Goal: Task Accomplishment & Management: Manage account settings

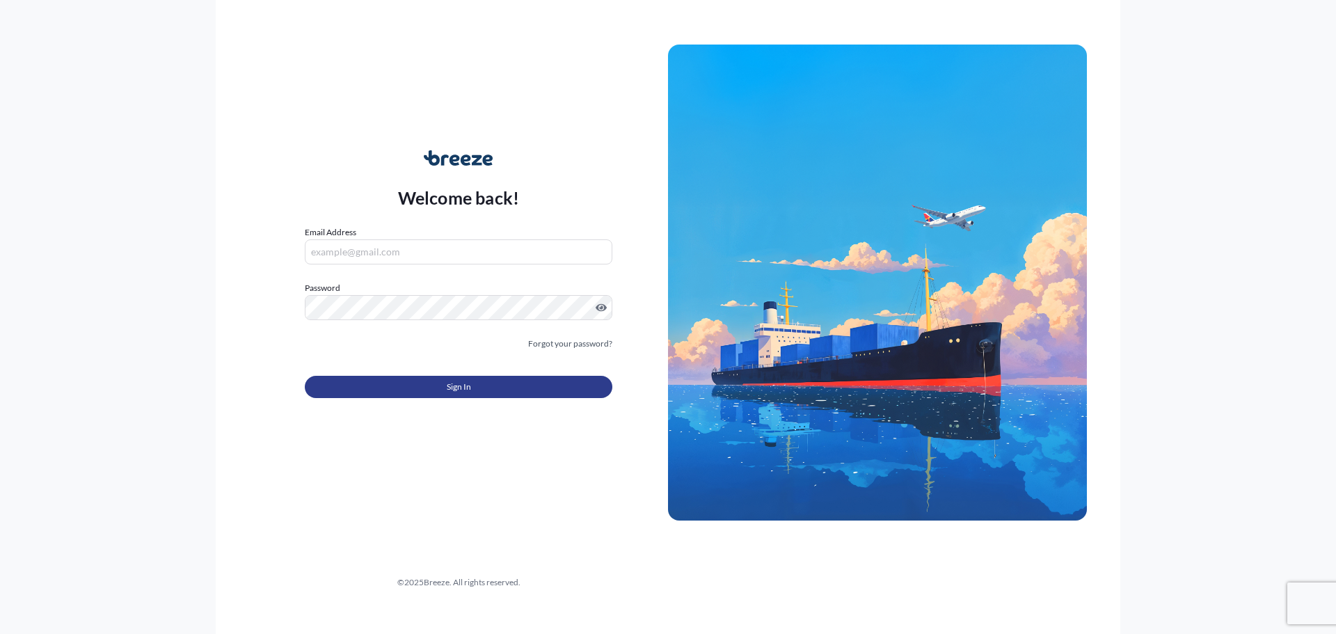
type input "[EMAIL_ADDRESS][DOMAIN_NAME]"
click at [433, 392] on button "Sign In" at bounding box center [459, 387] width 308 height 22
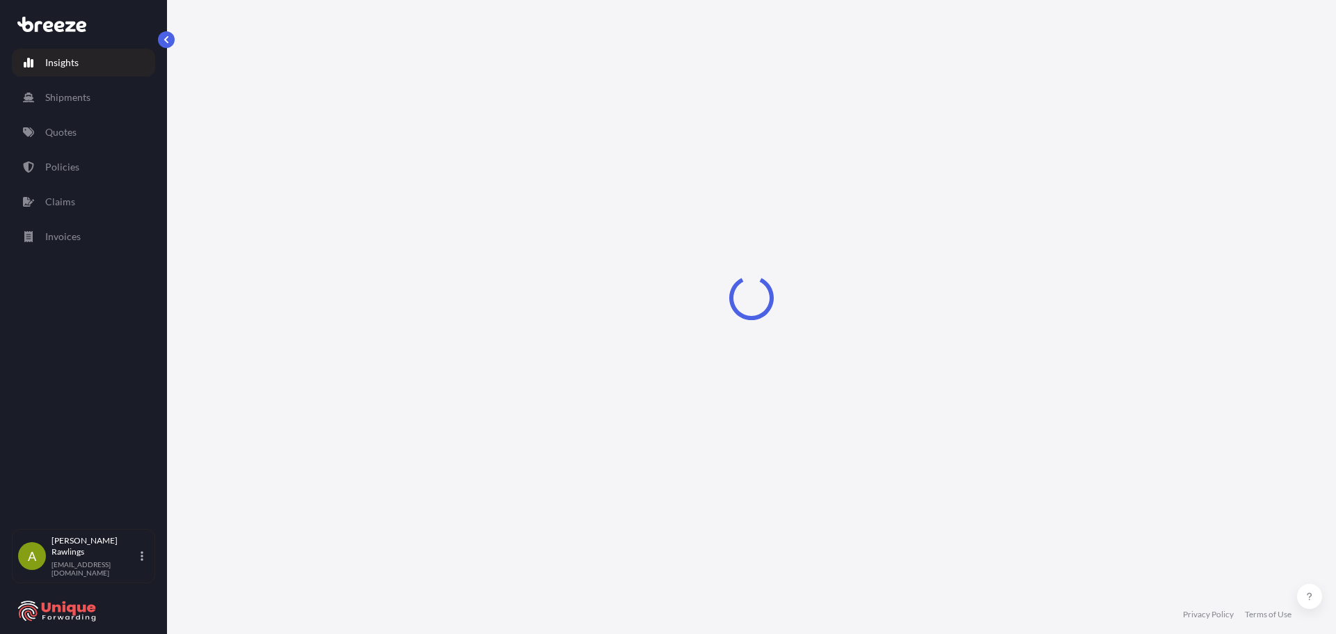
select select "2025"
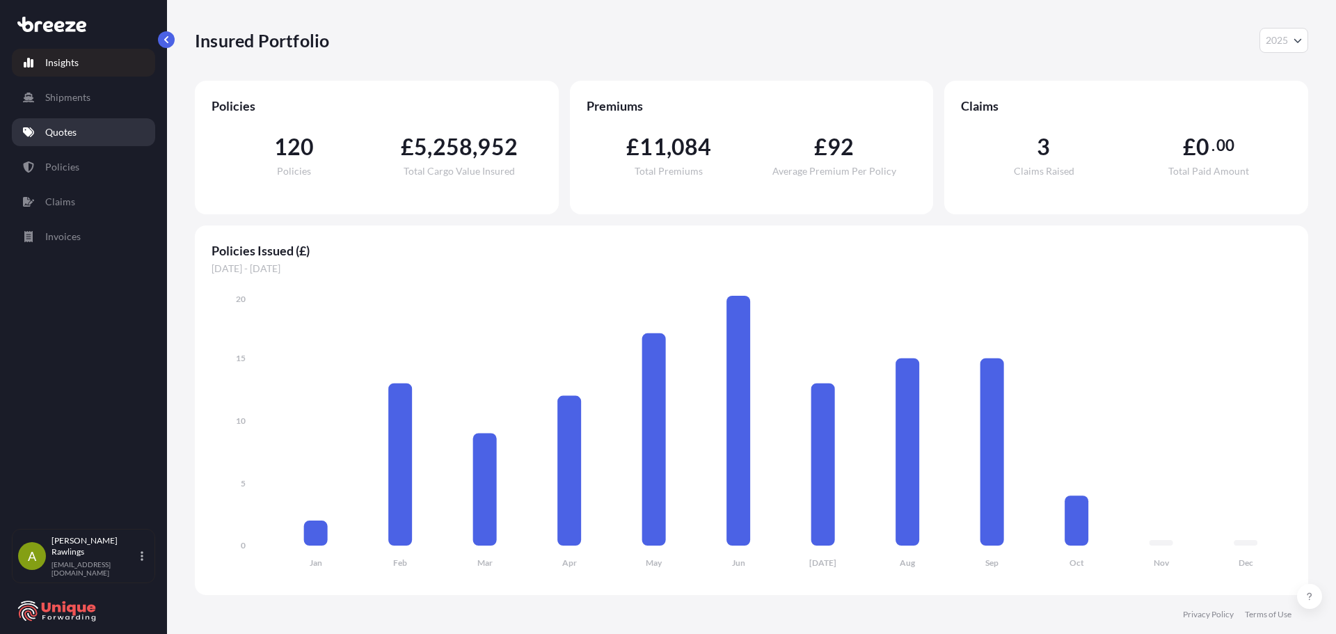
click at [61, 136] on p "Quotes" at bounding box center [60, 132] width 31 height 14
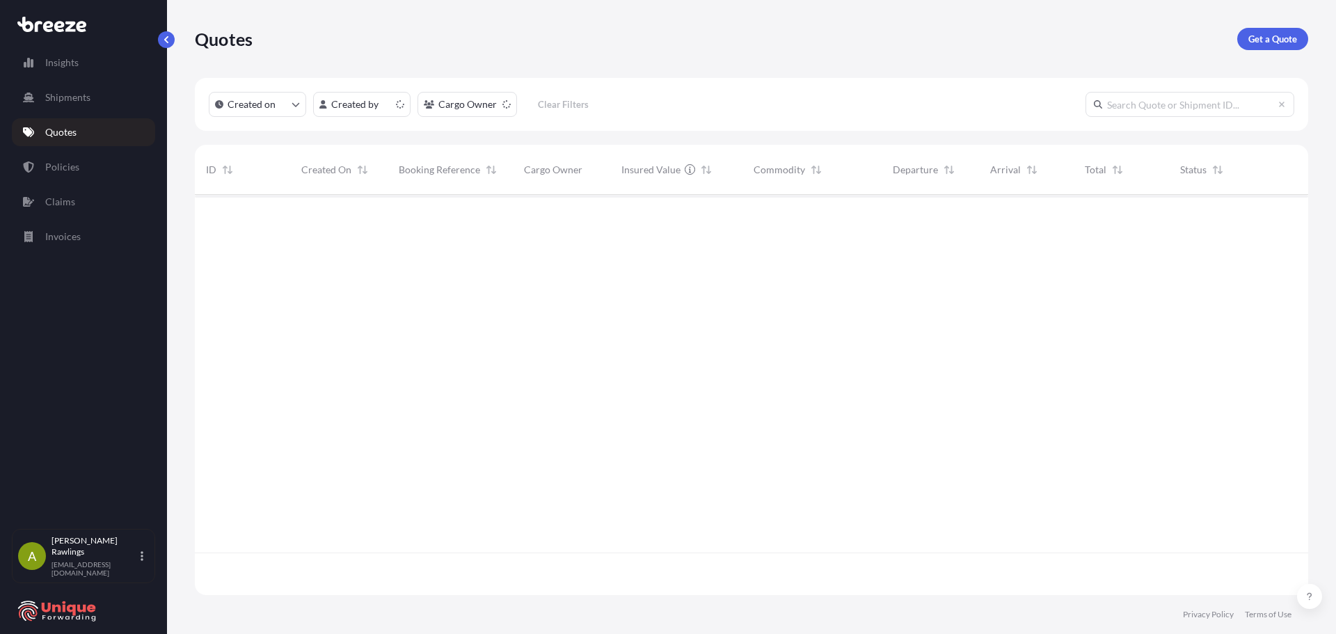
scroll to position [397, 1103]
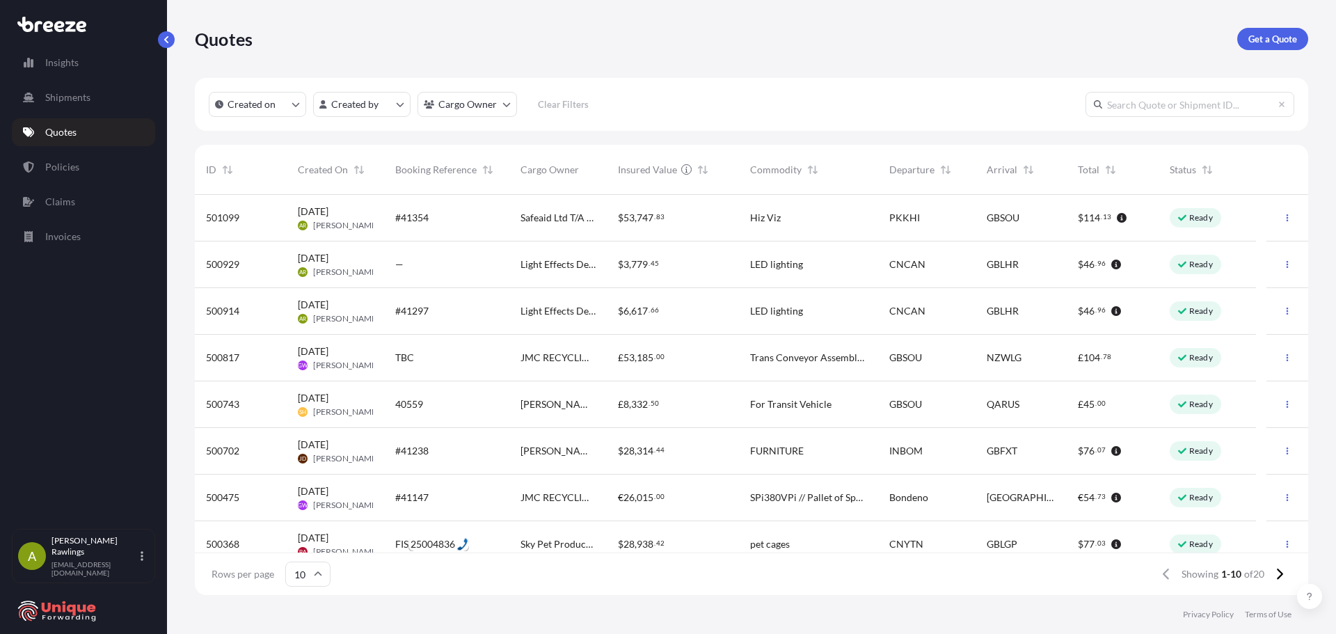
click at [214, 266] on span "500929" at bounding box center [222, 264] width 33 height 14
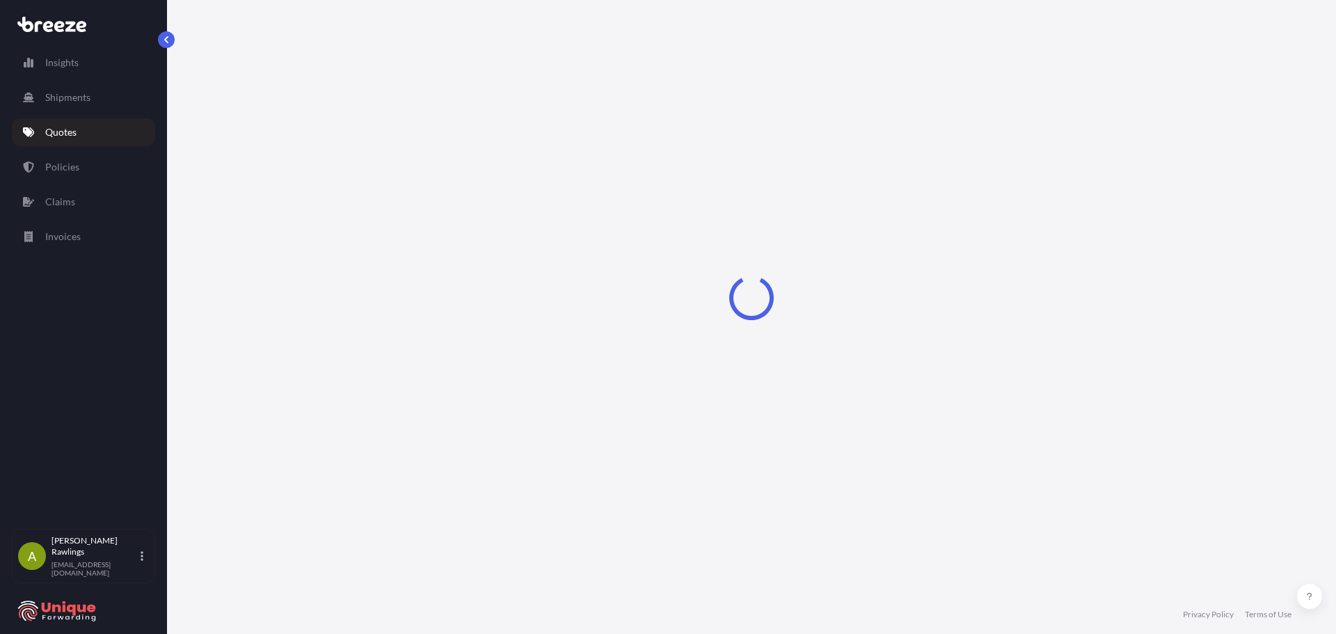
select select "Road"
select select "Air"
select select "Road"
select select "1"
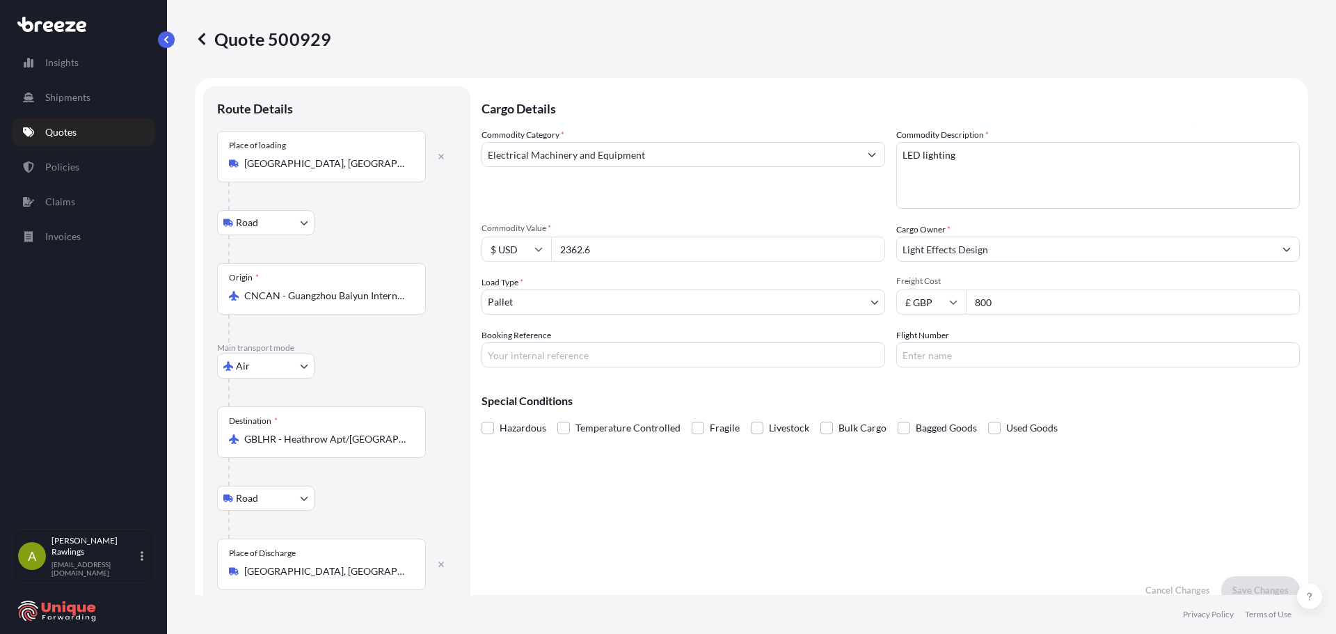
click at [54, 132] on p "Quotes" at bounding box center [60, 132] width 31 height 14
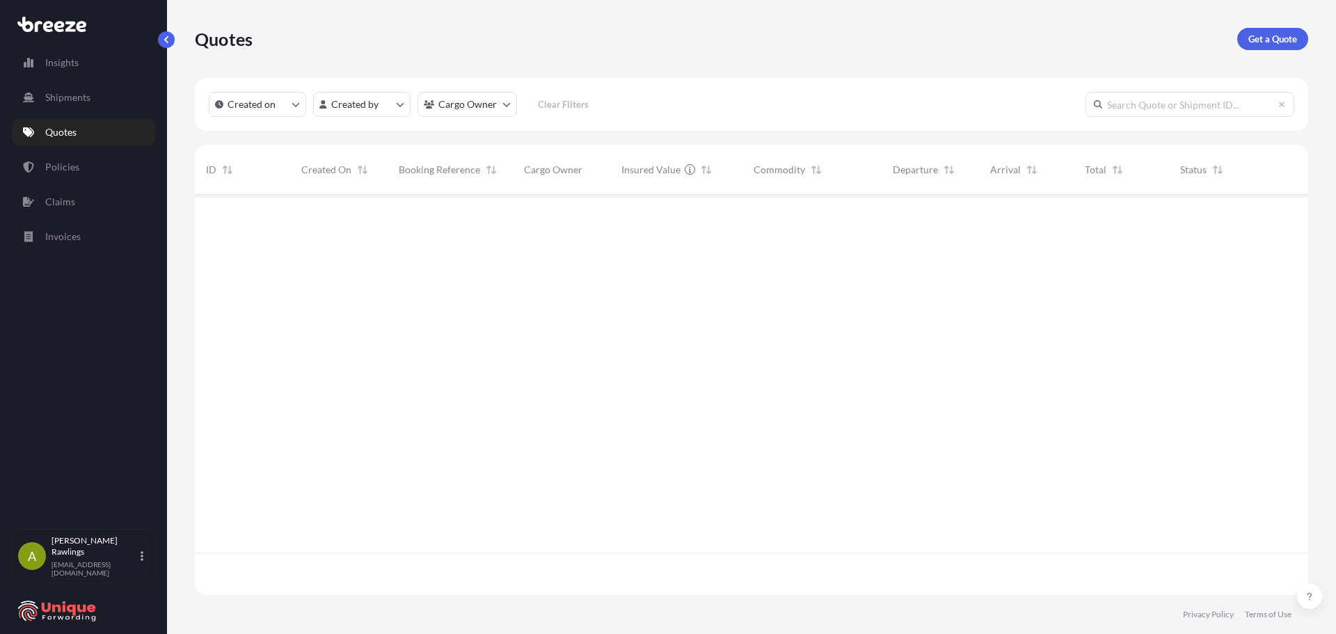
scroll to position [397, 1103]
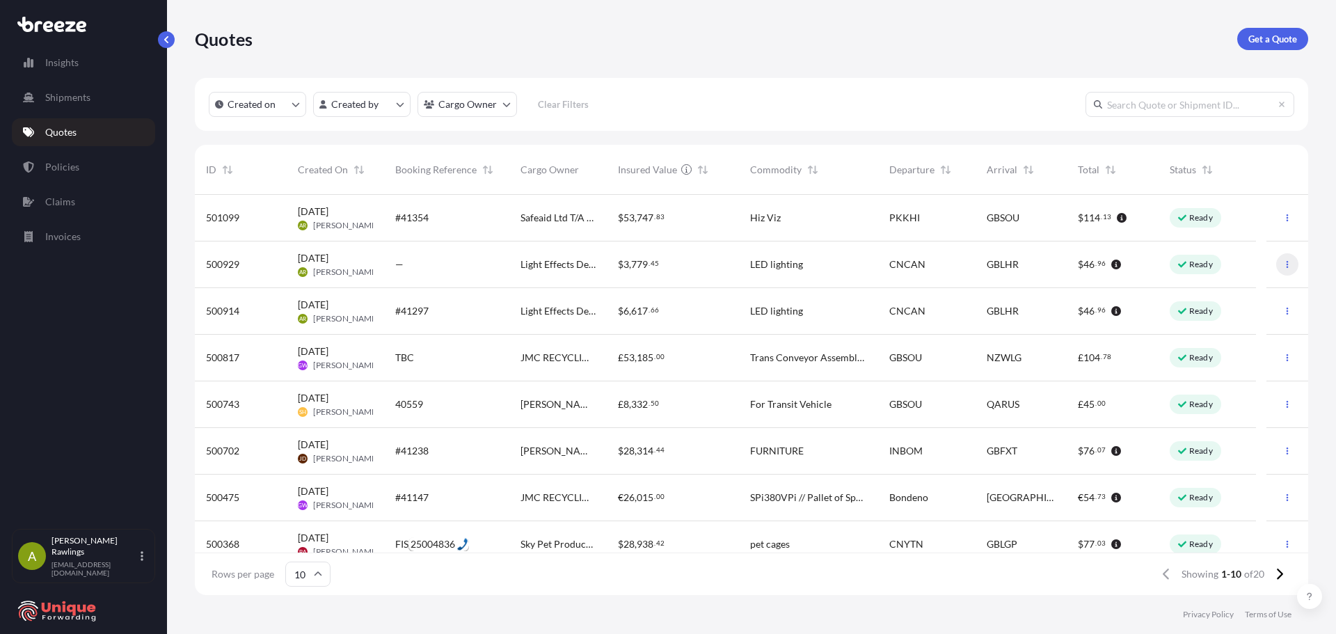
click at [1283, 262] on icon "button" at bounding box center [1287, 264] width 8 height 8
click at [1247, 294] on p "Duplicate quote" at bounding box center [1222, 292] width 70 height 14
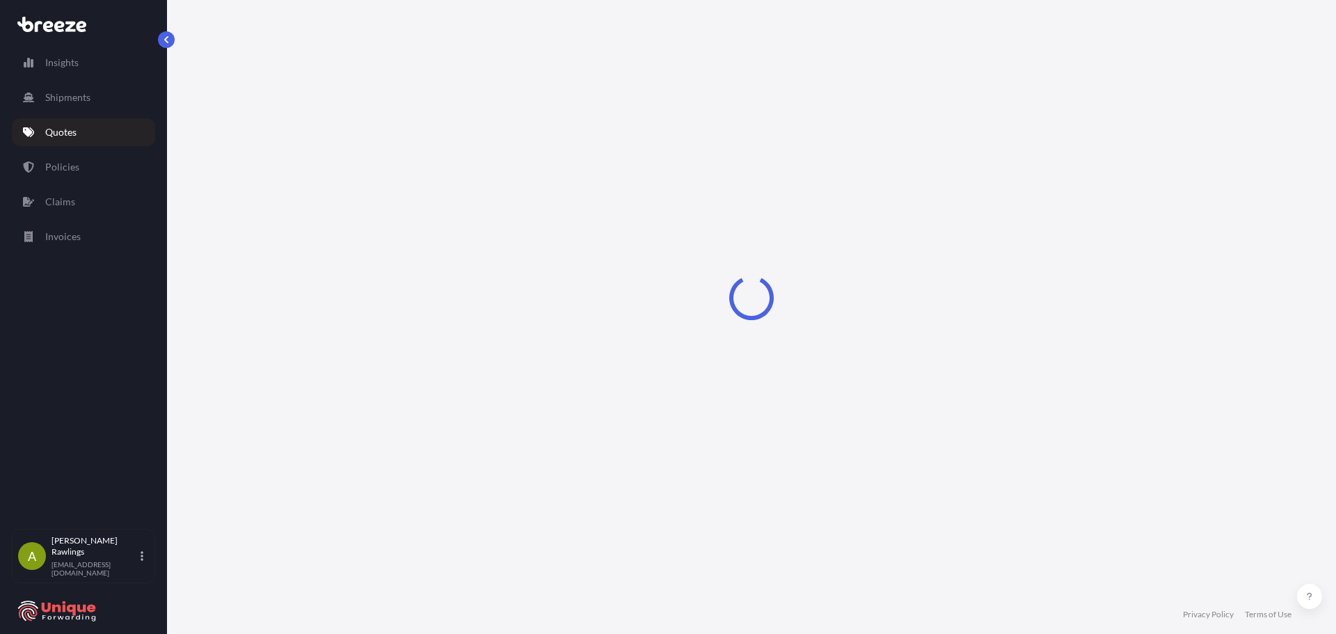
scroll to position [17, 0]
select select "Road"
select select "Air"
select select "Road"
select select "1"
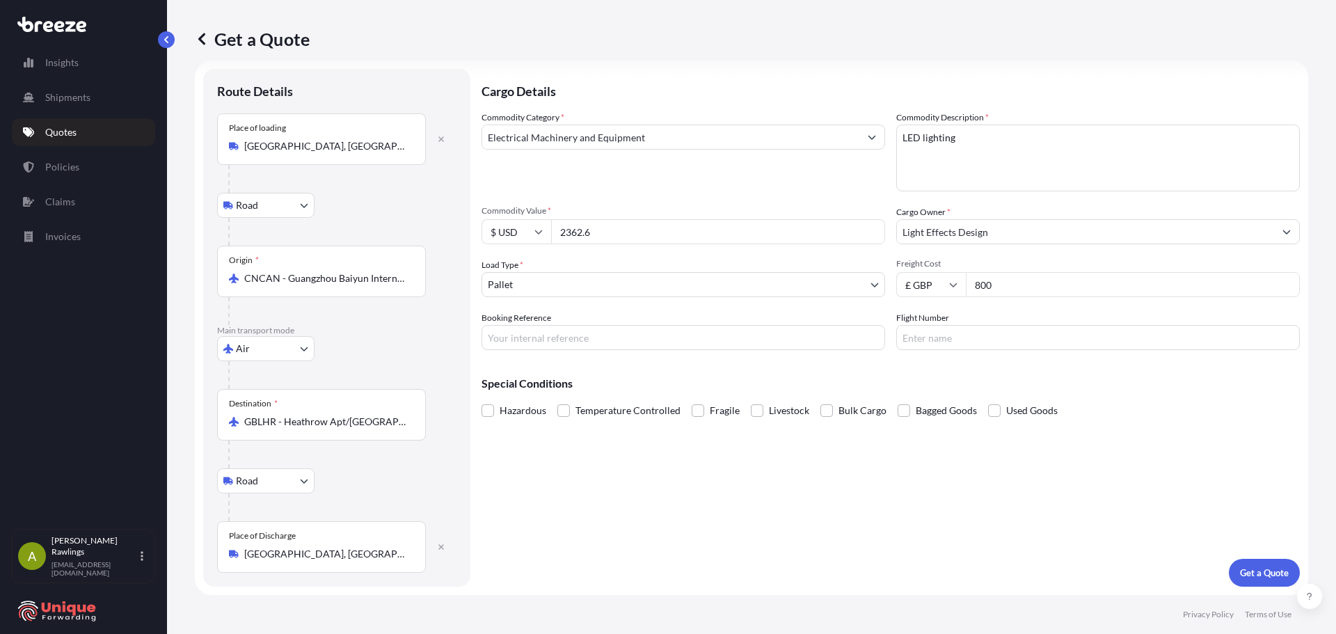
click at [653, 237] on input "2362.6" at bounding box center [718, 231] width 334 height 25
type input "2410"
click at [1012, 281] on input "800" at bounding box center [1133, 284] width 334 height 25
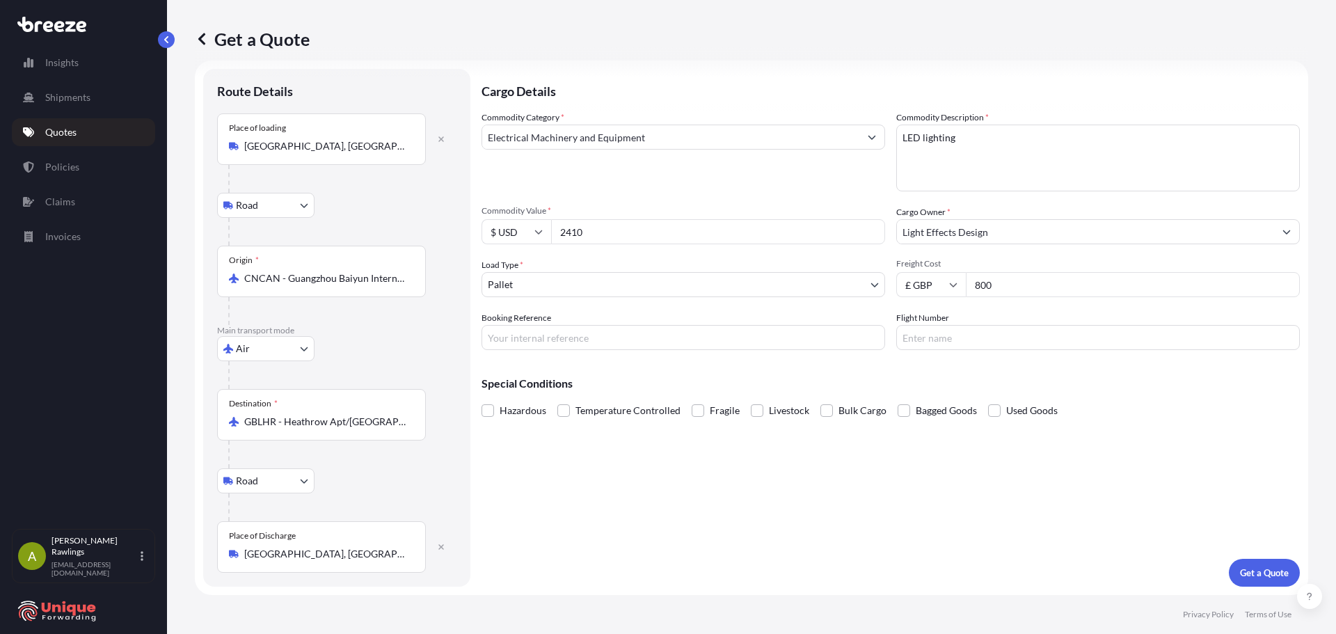
click at [1012, 281] on input "800" at bounding box center [1133, 284] width 334 height 25
type input "1000"
click at [440, 136] on icon "button" at bounding box center [441, 139] width 8 height 8
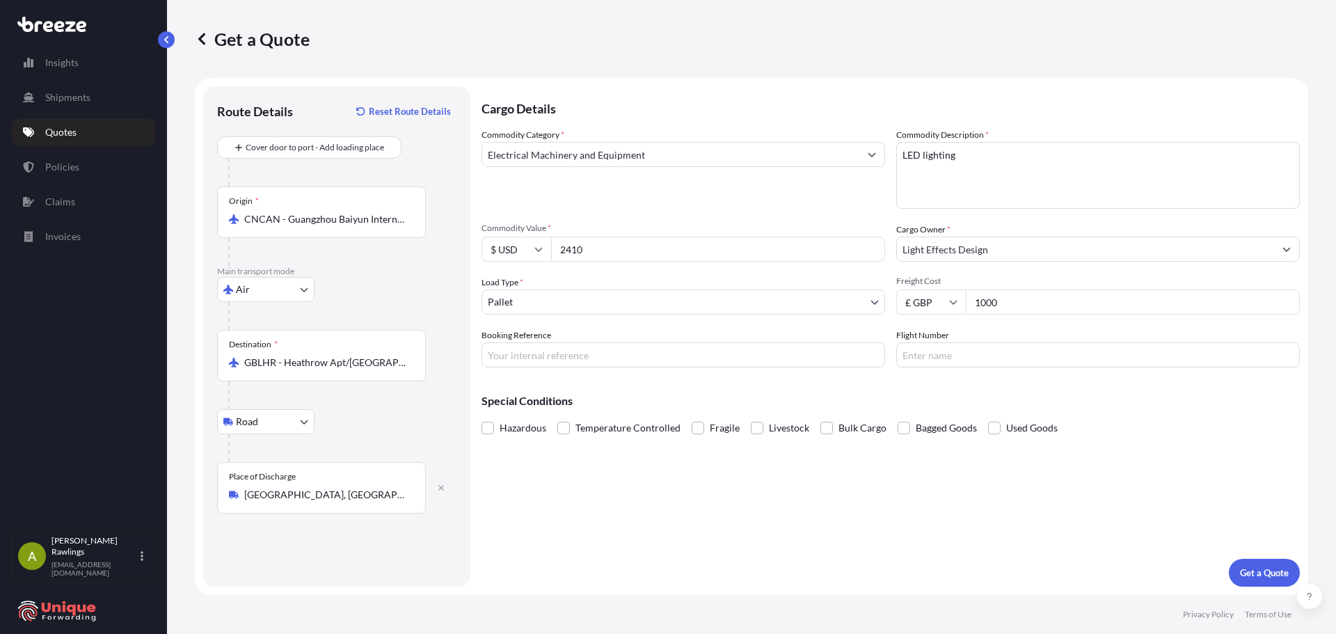
scroll to position [0, 0]
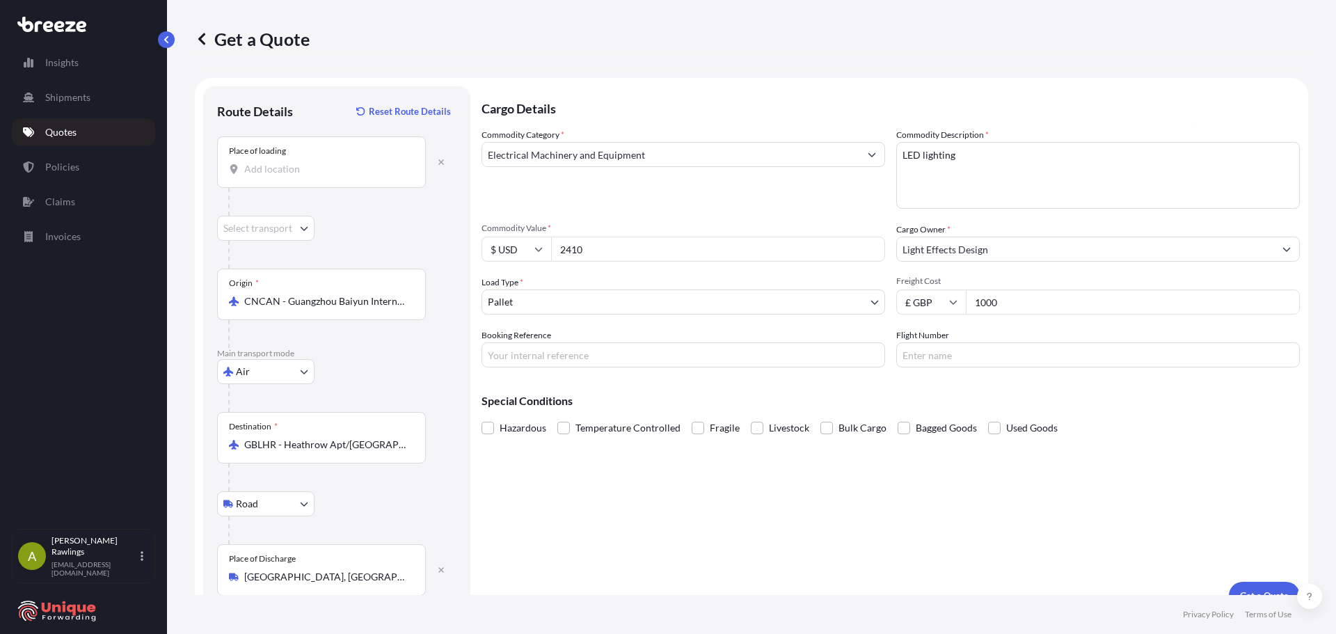
click at [285, 161] on div "Place of loading" at bounding box center [321, 161] width 209 height 51
click at [285, 162] on input "Place of loading" at bounding box center [326, 169] width 164 height 14
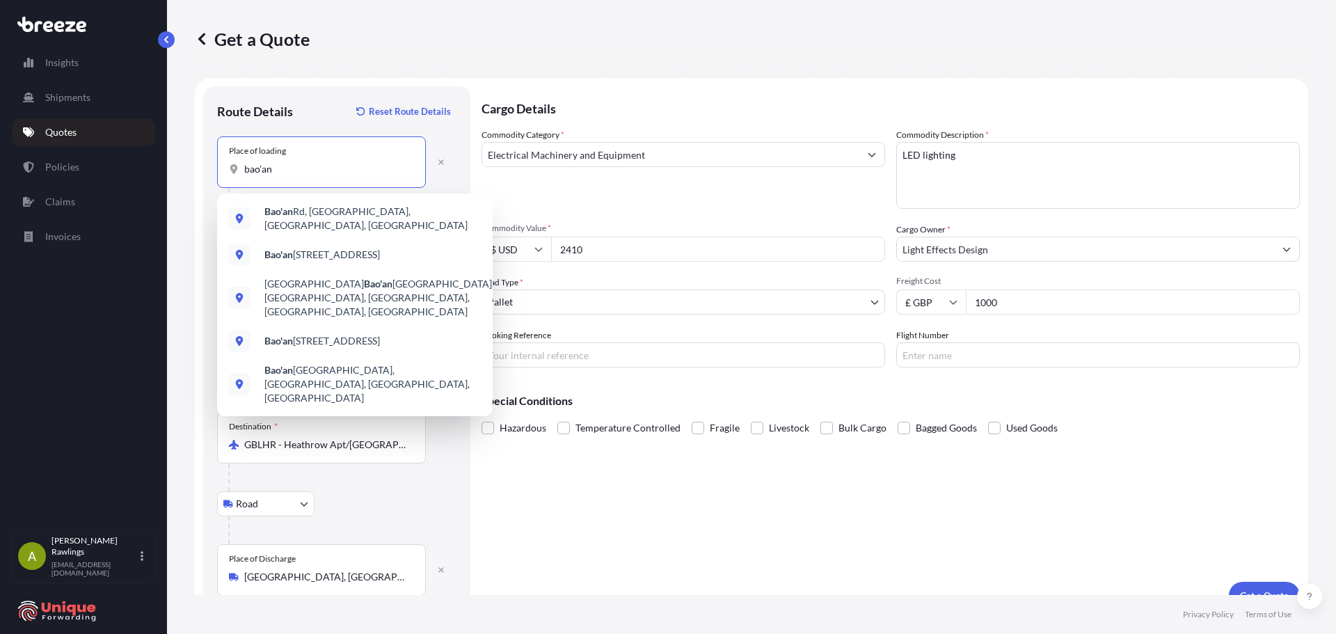
type input "bao'an"
click at [278, 161] on div "Place of loading bao'an" at bounding box center [321, 161] width 209 height 51
click at [278, 162] on input "bao'an" at bounding box center [326, 169] width 164 height 14
click at [439, 164] on icon "button" at bounding box center [441, 162] width 6 height 6
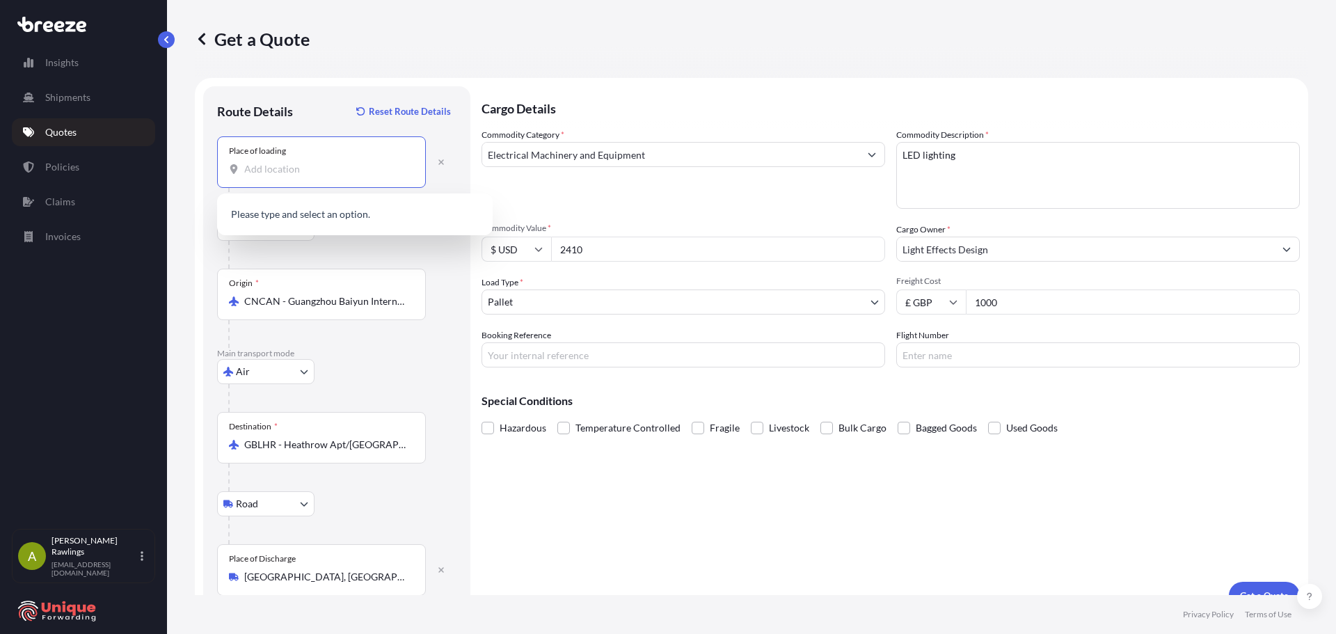
click at [271, 175] on input "Place of loading" at bounding box center [326, 169] width 164 height 14
paste input "[GEOGRAPHIC_DATA], [GEOGRAPHIC_DATA], [GEOGRAPHIC_DATA], [GEOGRAPHIC_DATA]"
click at [260, 168] on input "[GEOGRAPHIC_DATA], [GEOGRAPHIC_DATA], [GEOGRAPHIC_DATA], [GEOGRAPHIC_DATA]" at bounding box center [326, 169] width 164 height 14
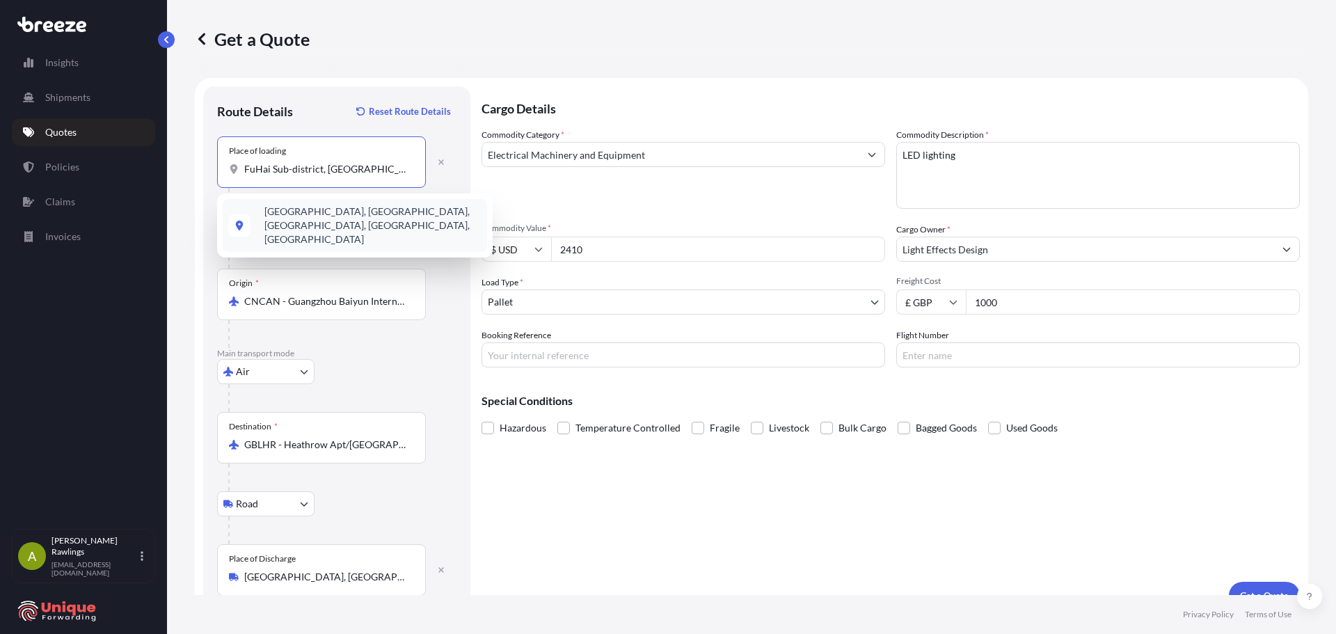
type input "FuHai Sub-district, [GEOGRAPHIC_DATA], [GEOGRAPHIC_DATA]"
click at [387, 258] on div at bounding box center [342, 255] width 228 height 28
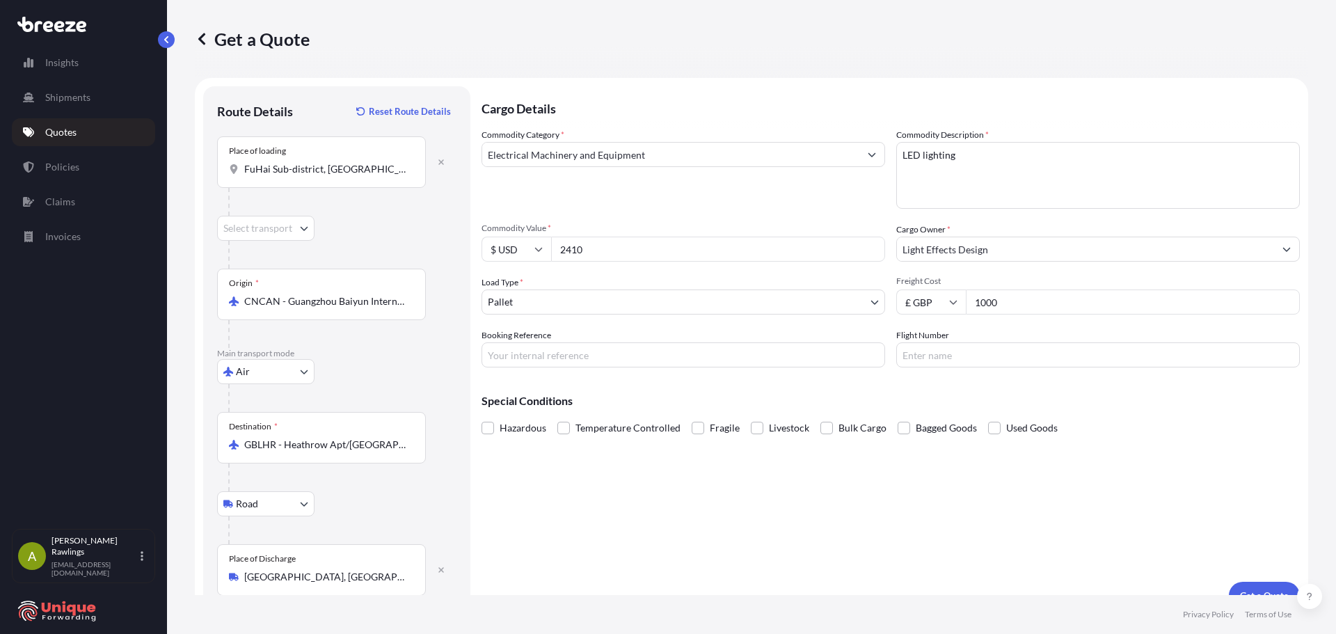
click at [292, 227] on body "1 option available. Insights Shipments Quotes Policies Claims Invoices A [PERSO…" at bounding box center [668, 317] width 1336 height 634
click at [270, 266] on div "Road" at bounding box center [266, 264] width 86 height 25
click at [370, 214] on div at bounding box center [342, 202] width 228 height 28
click at [440, 161] on icon "button" at bounding box center [441, 162] width 6 height 6
click at [283, 170] on input "Place of loading" at bounding box center [326, 169] width 164 height 14
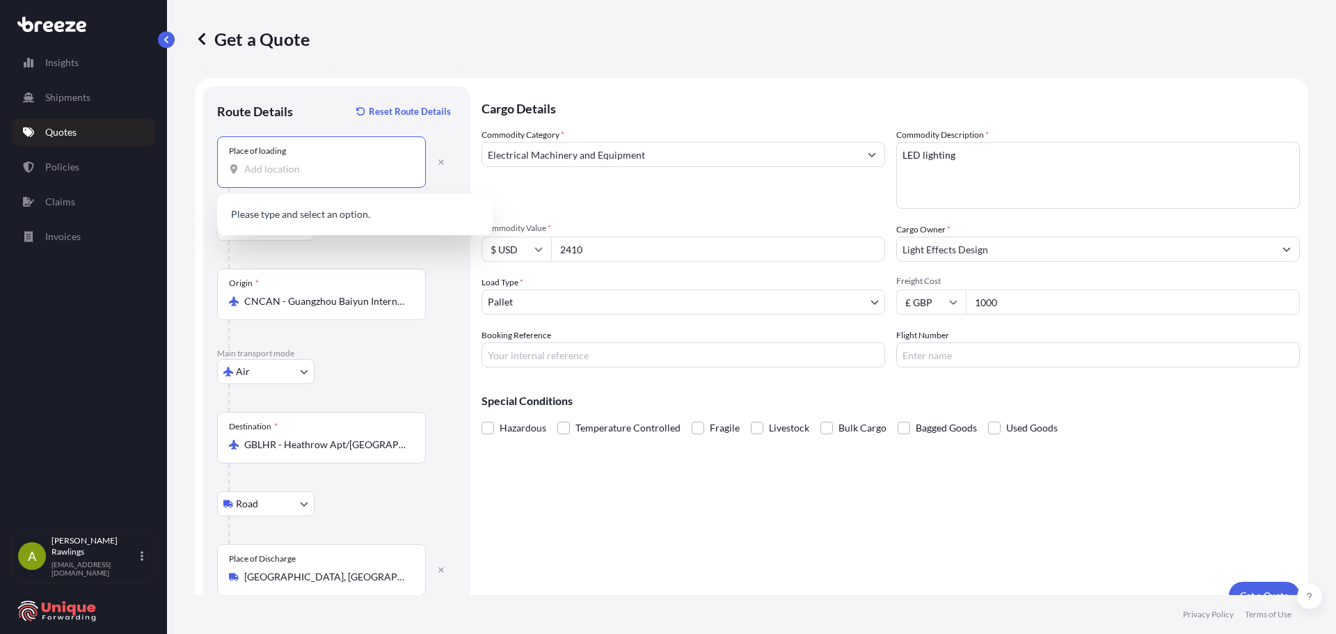
paste input "[STREET_ADDRESS]"
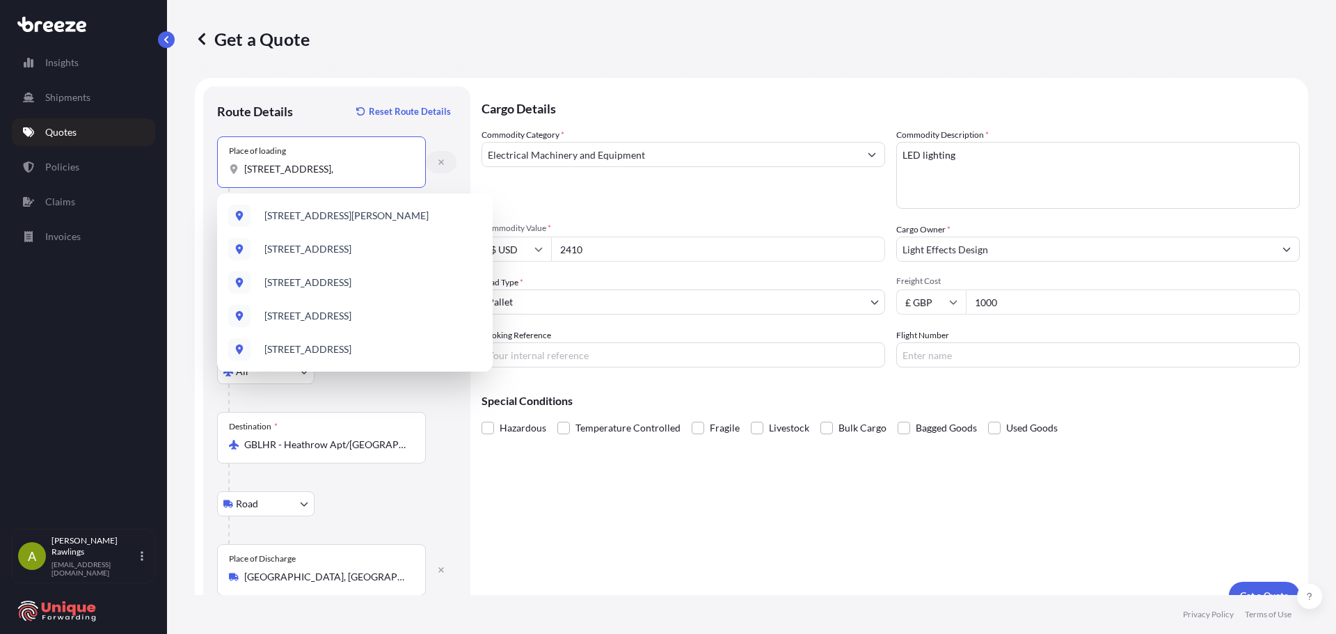
type input "[STREET_ADDRESS],"
click at [442, 163] on icon "button" at bounding box center [441, 162] width 6 height 6
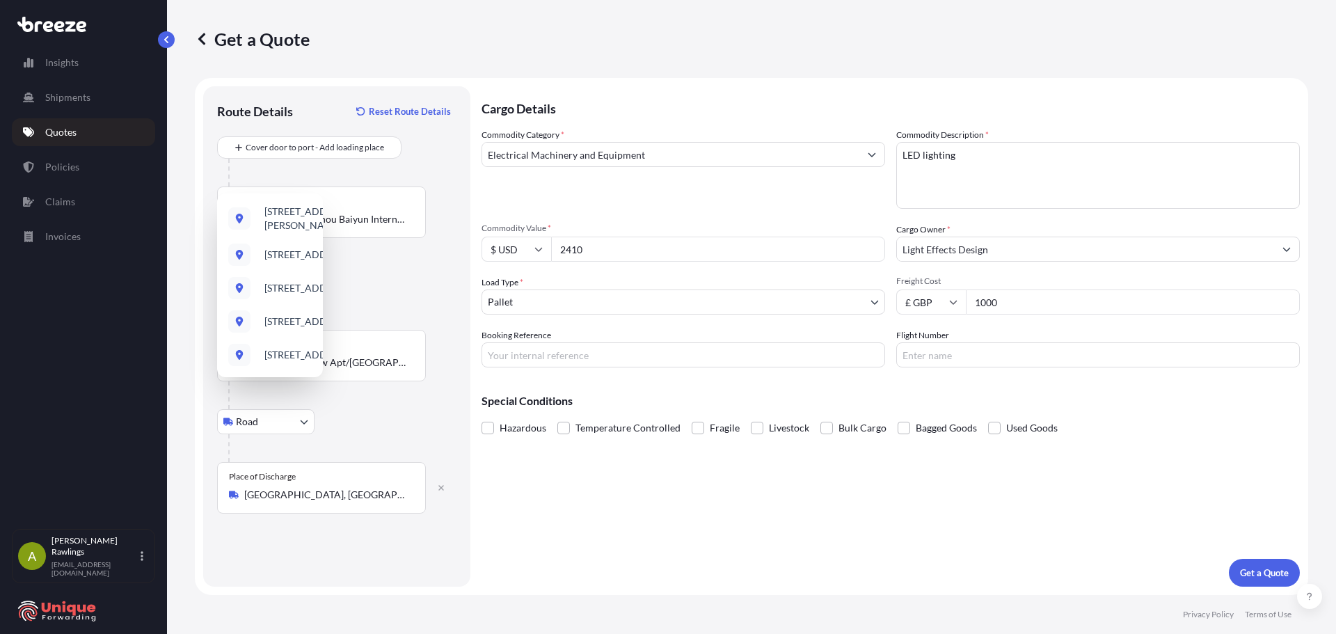
scroll to position [0, 0]
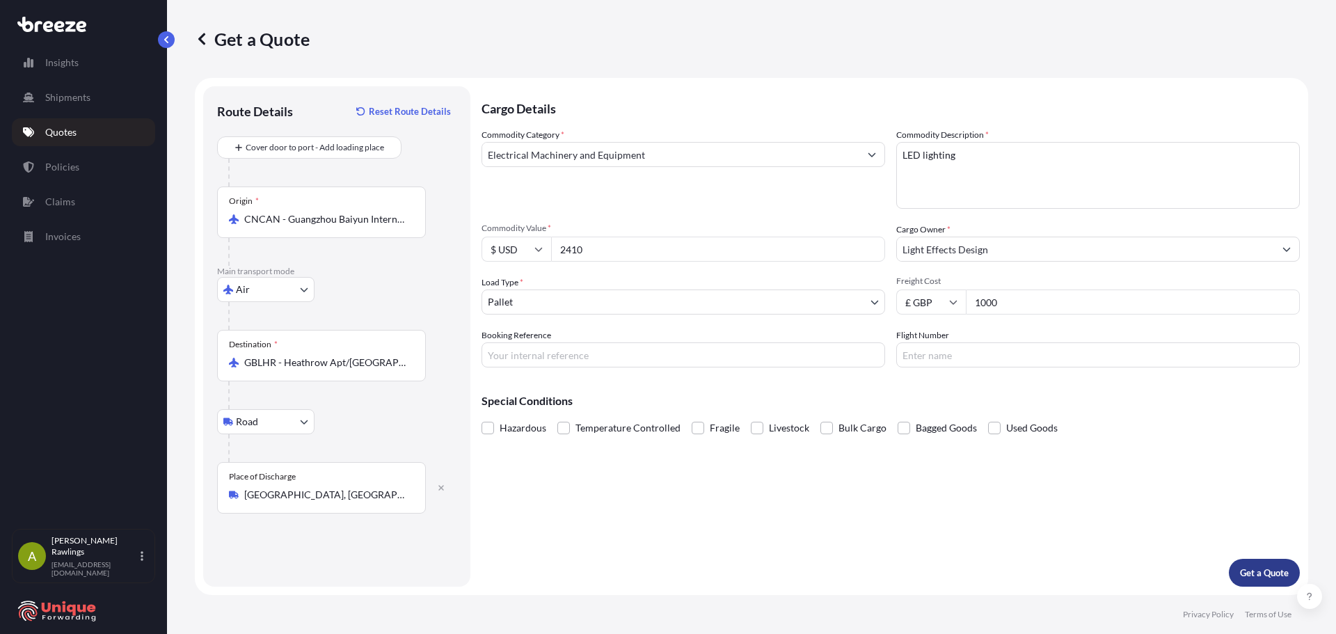
click at [1245, 563] on button "Get a Quote" at bounding box center [1264, 573] width 71 height 28
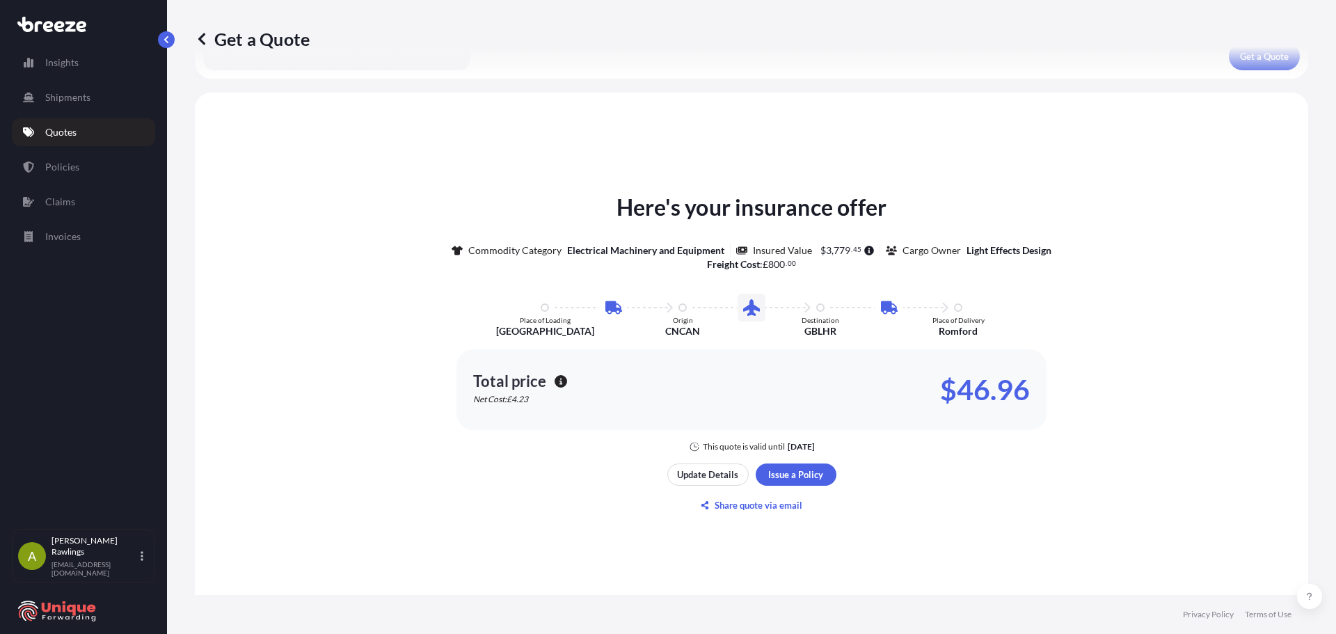
scroll to position [617, 0]
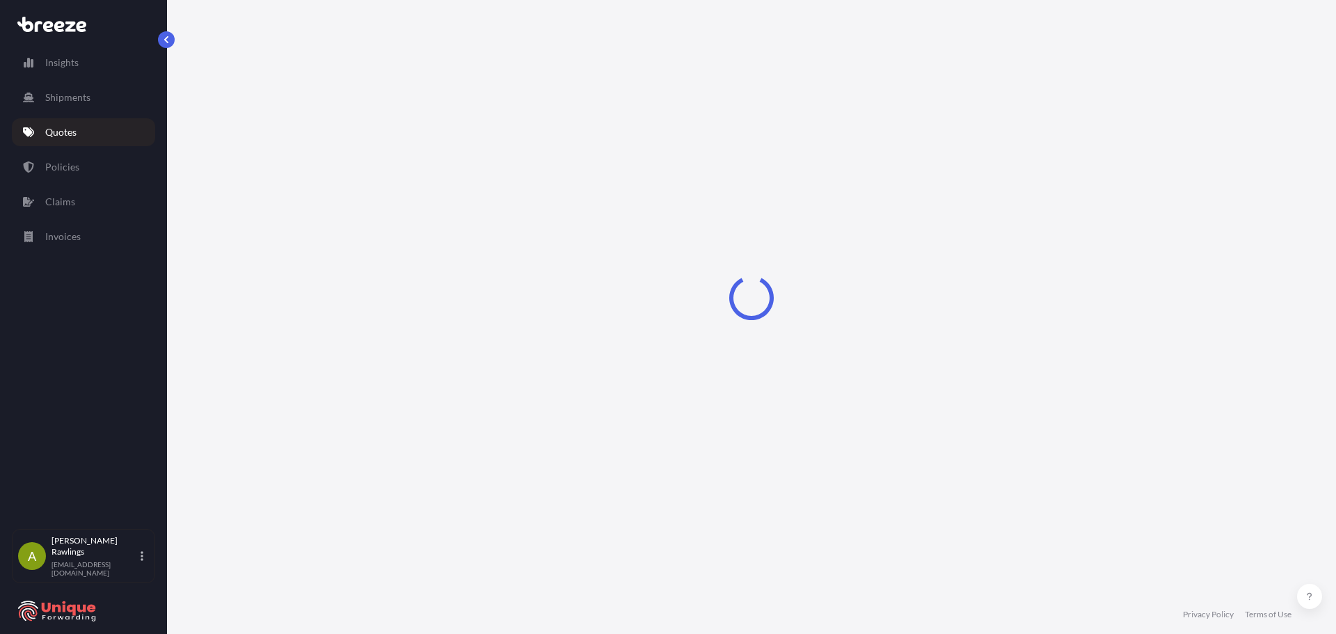
select select "Air"
select select "Road"
select select "1"
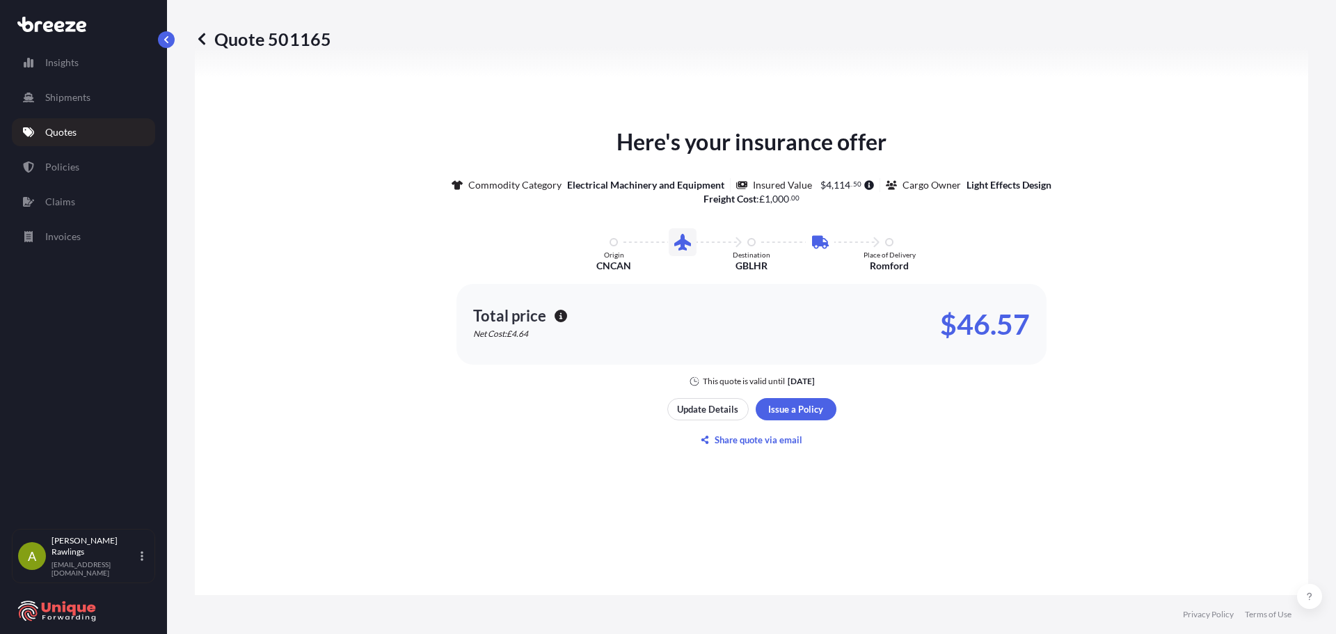
scroll to position [683, 0]
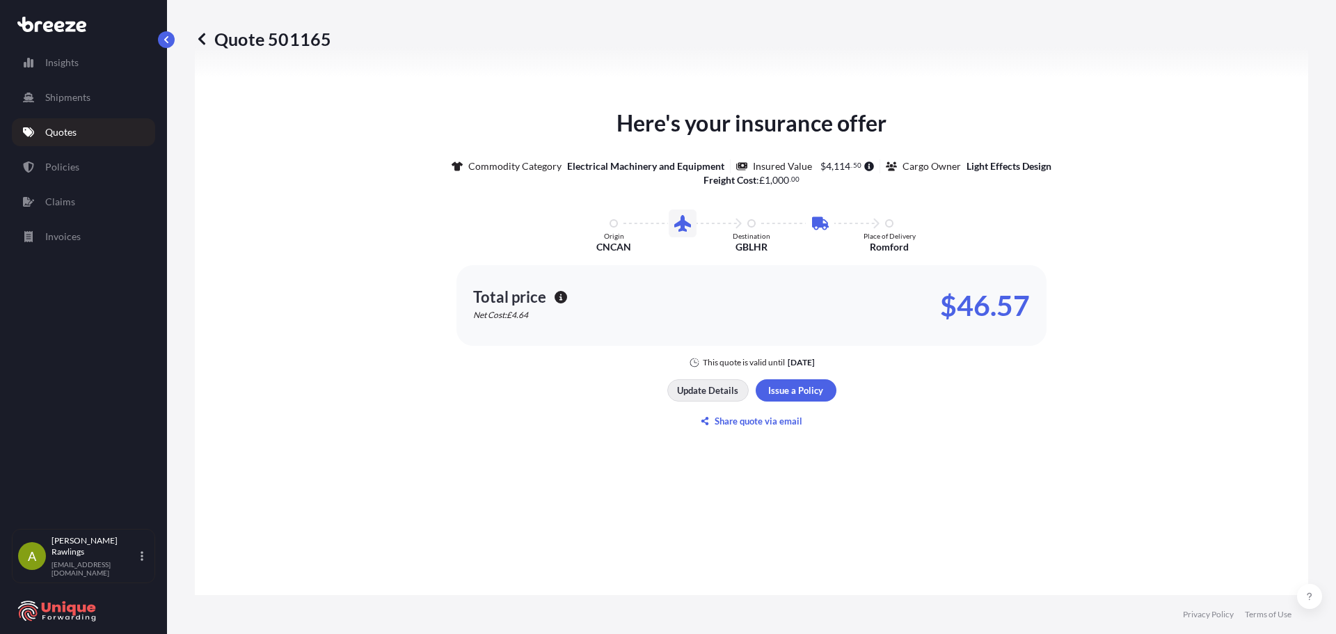
click at [710, 391] on p "Update Details" at bounding box center [707, 390] width 61 height 14
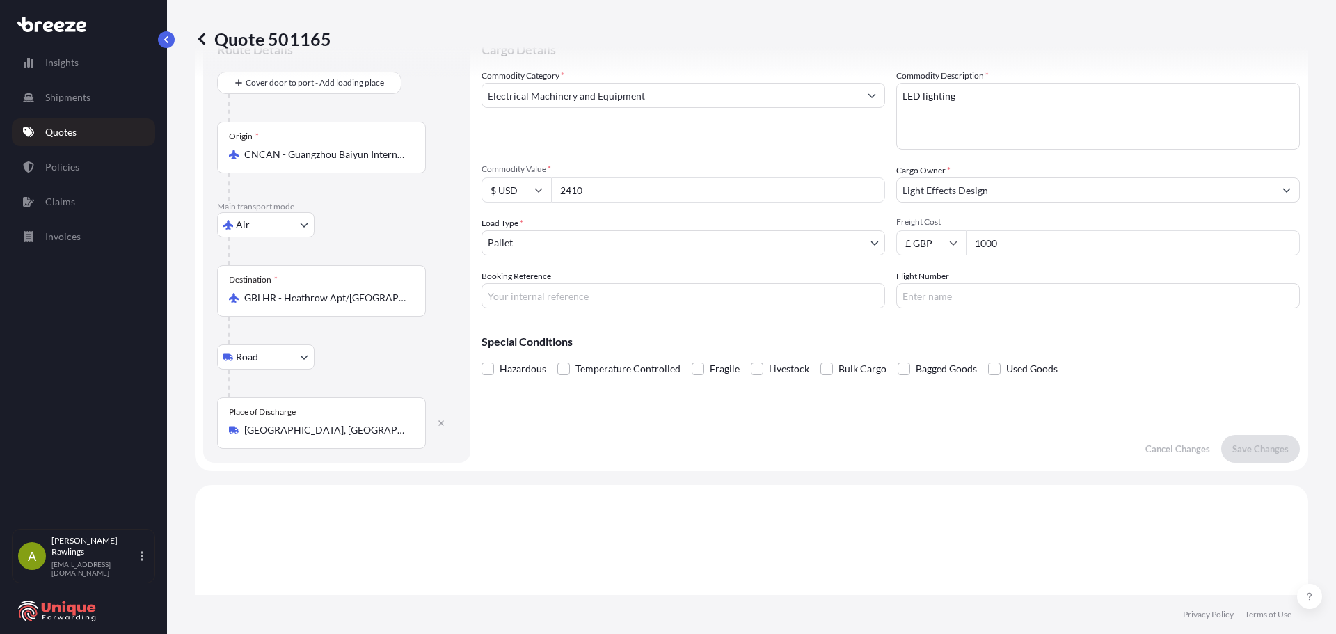
scroll to position [22, 0]
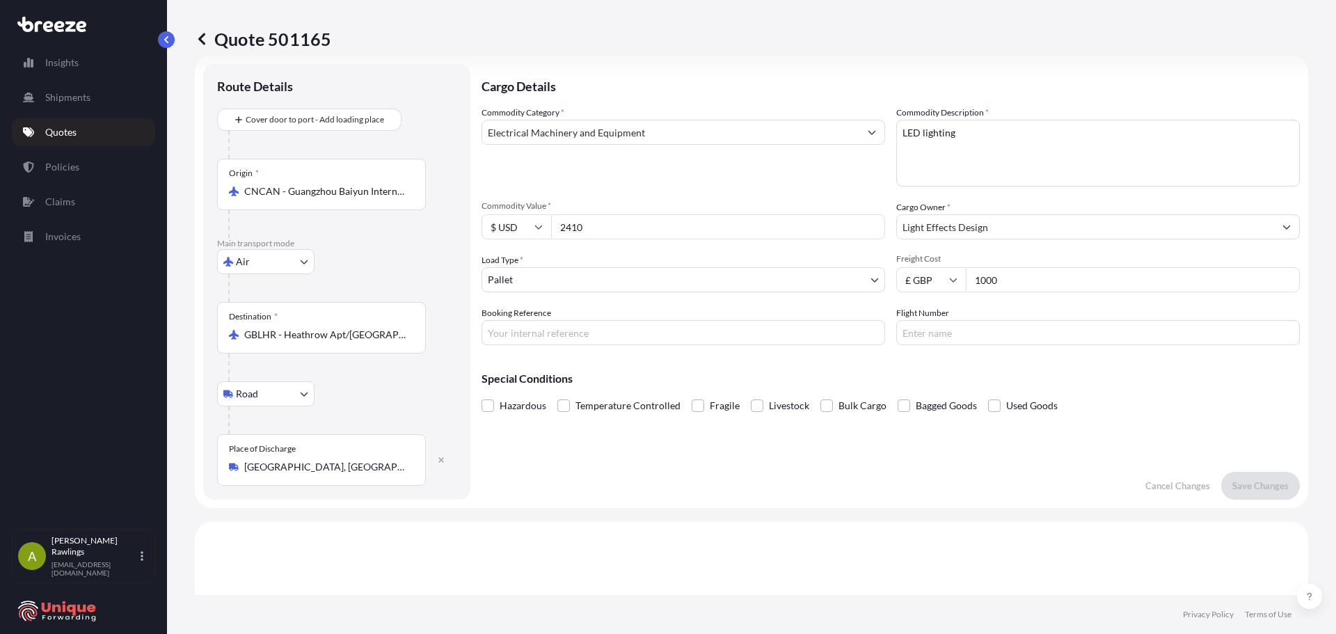
click at [547, 329] on input "Booking Reference" at bounding box center [683, 332] width 404 height 25
paste input "#41401"
type input "#41401"
click at [1238, 474] on button "Save Changes" at bounding box center [1260, 486] width 79 height 28
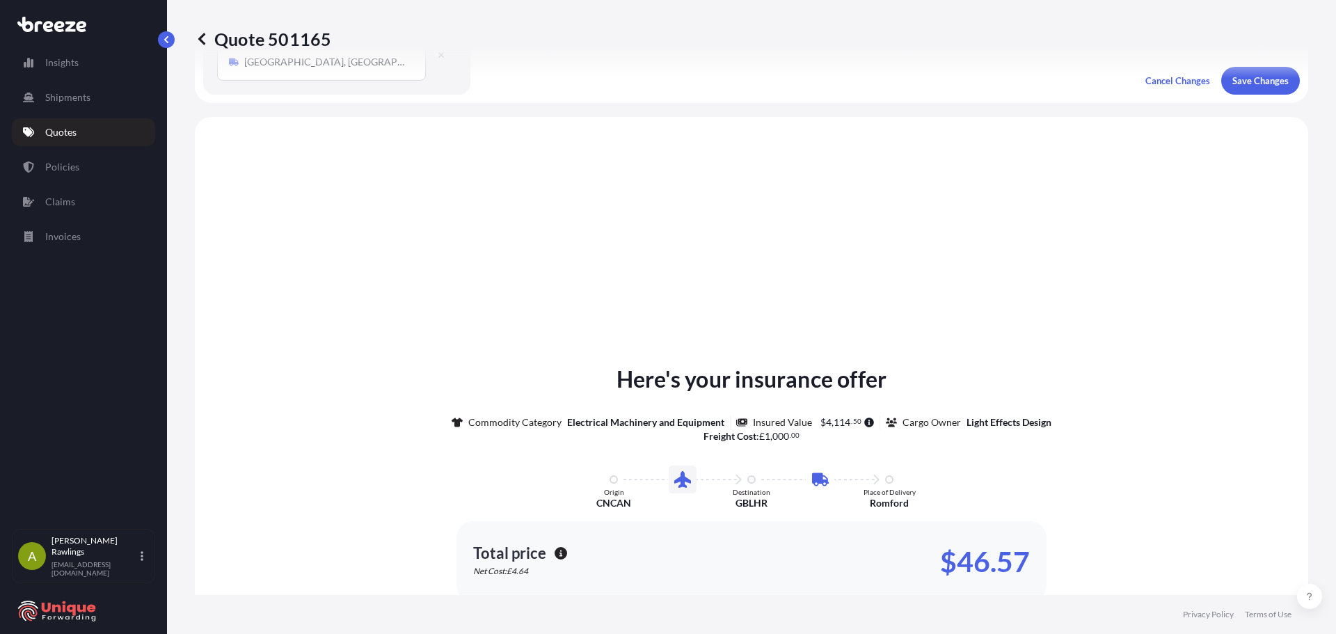
scroll to position [474, 0]
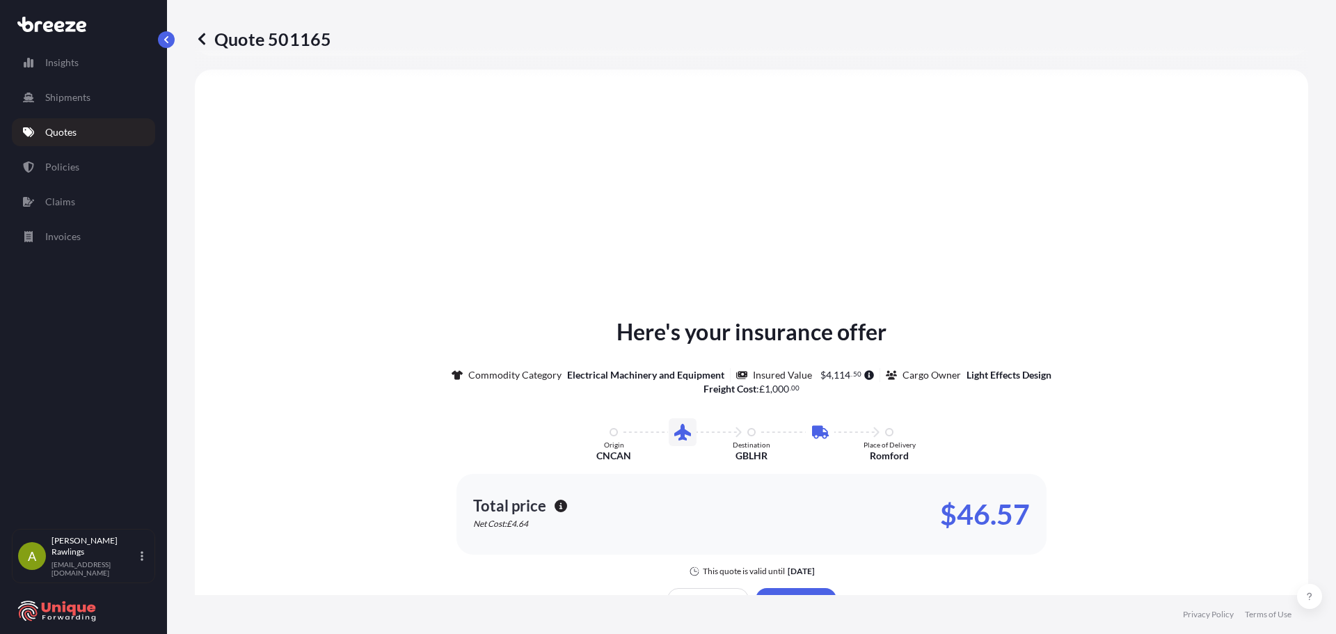
select select "Air"
select select "Road"
select select "1"
